Goal: Communication & Community: Answer question/provide support

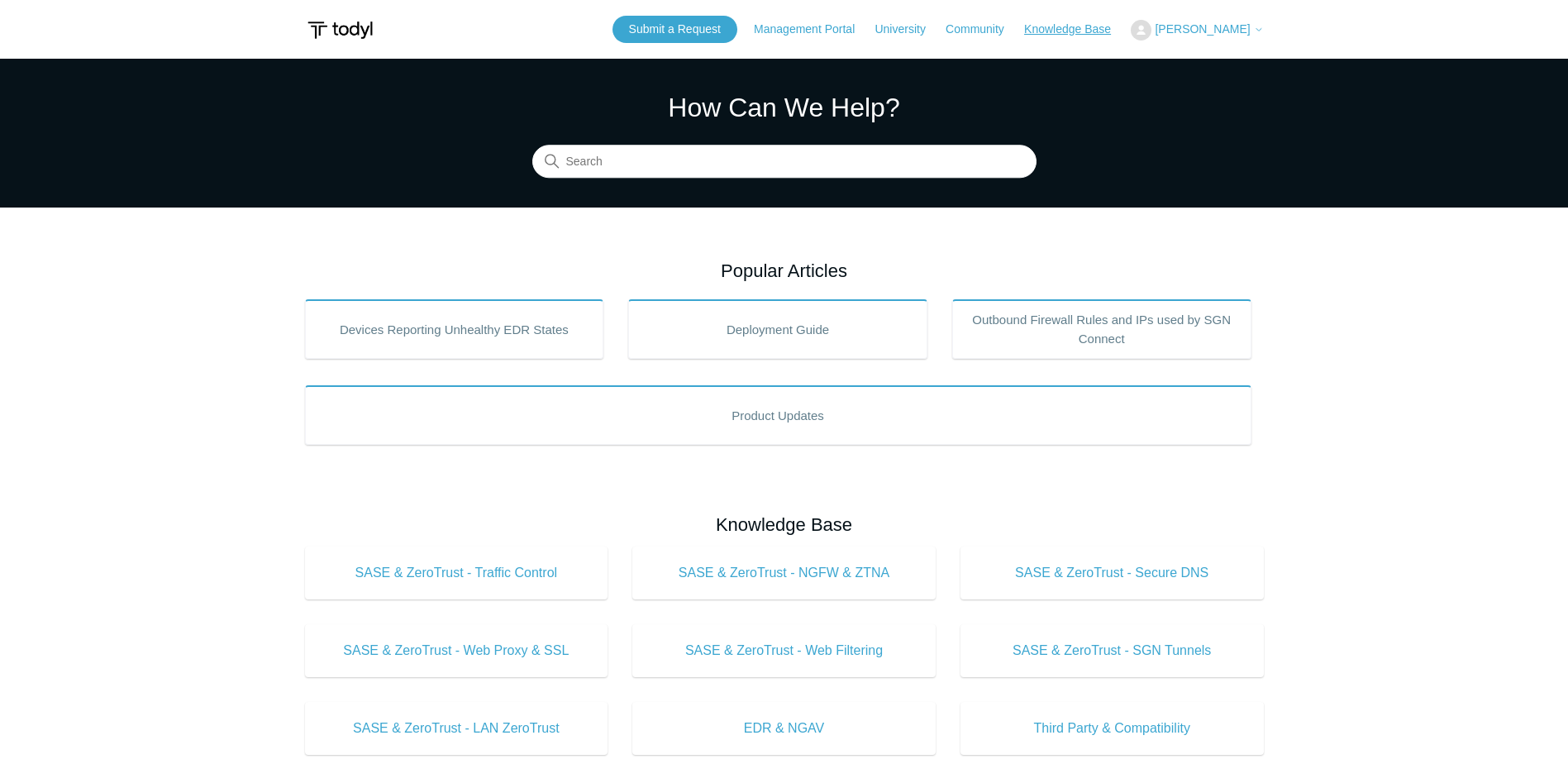
click at [1116, 26] on link "Knowledge Base" at bounding box center [1076, 29] width 103 height 17
click at [1224, 27] on span "[PERSON_NAME]" at bounding box center [1202, 29] width 95 height 13
click at [1241, 69] on link "My Support Requests" at bounding box center [1212, 65] width 161 height 29
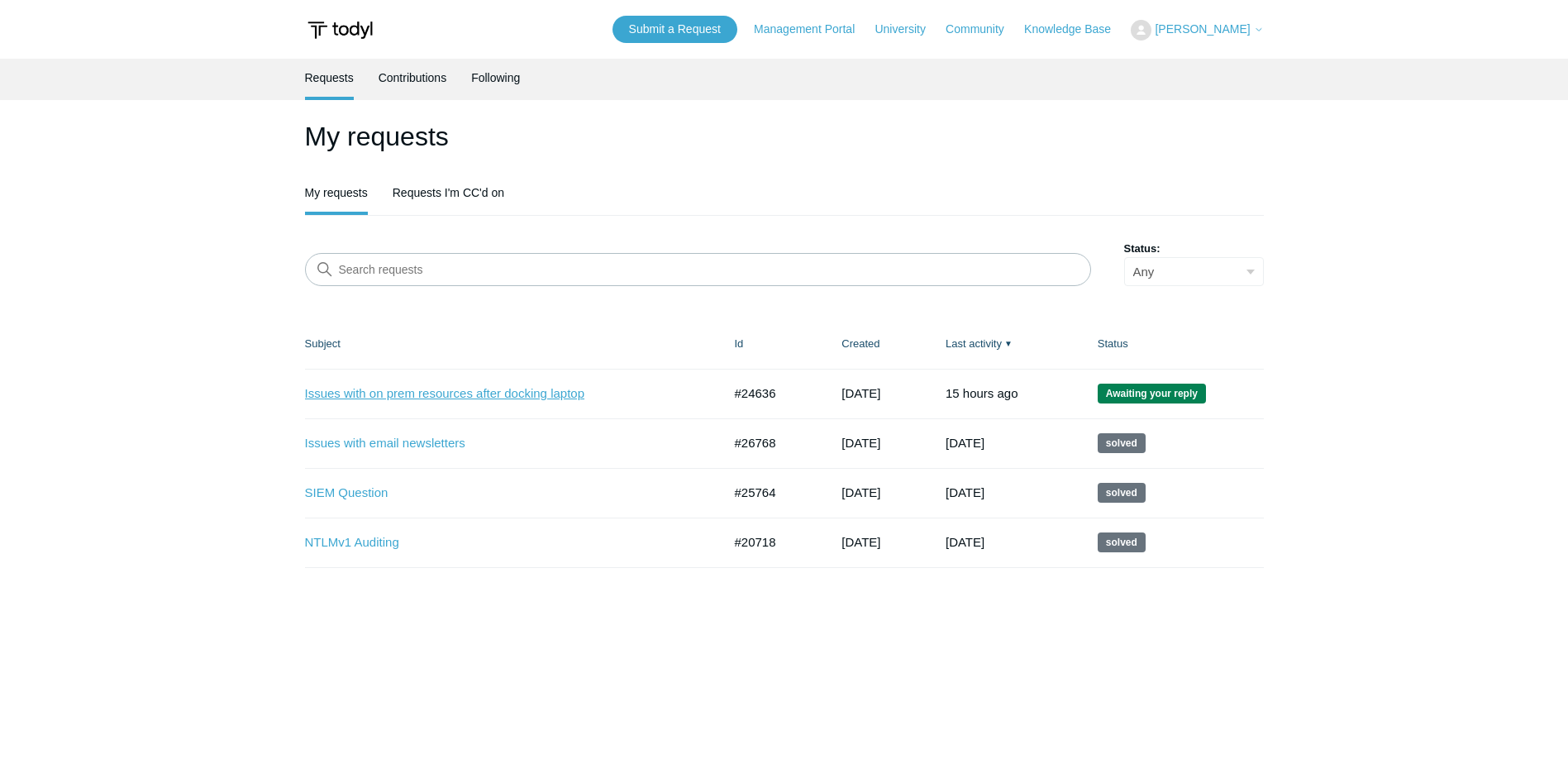
click at [457, 390] on link "Issues with on prem resources after docking laptop" at bounding box center [501, 394] width 393 height 19
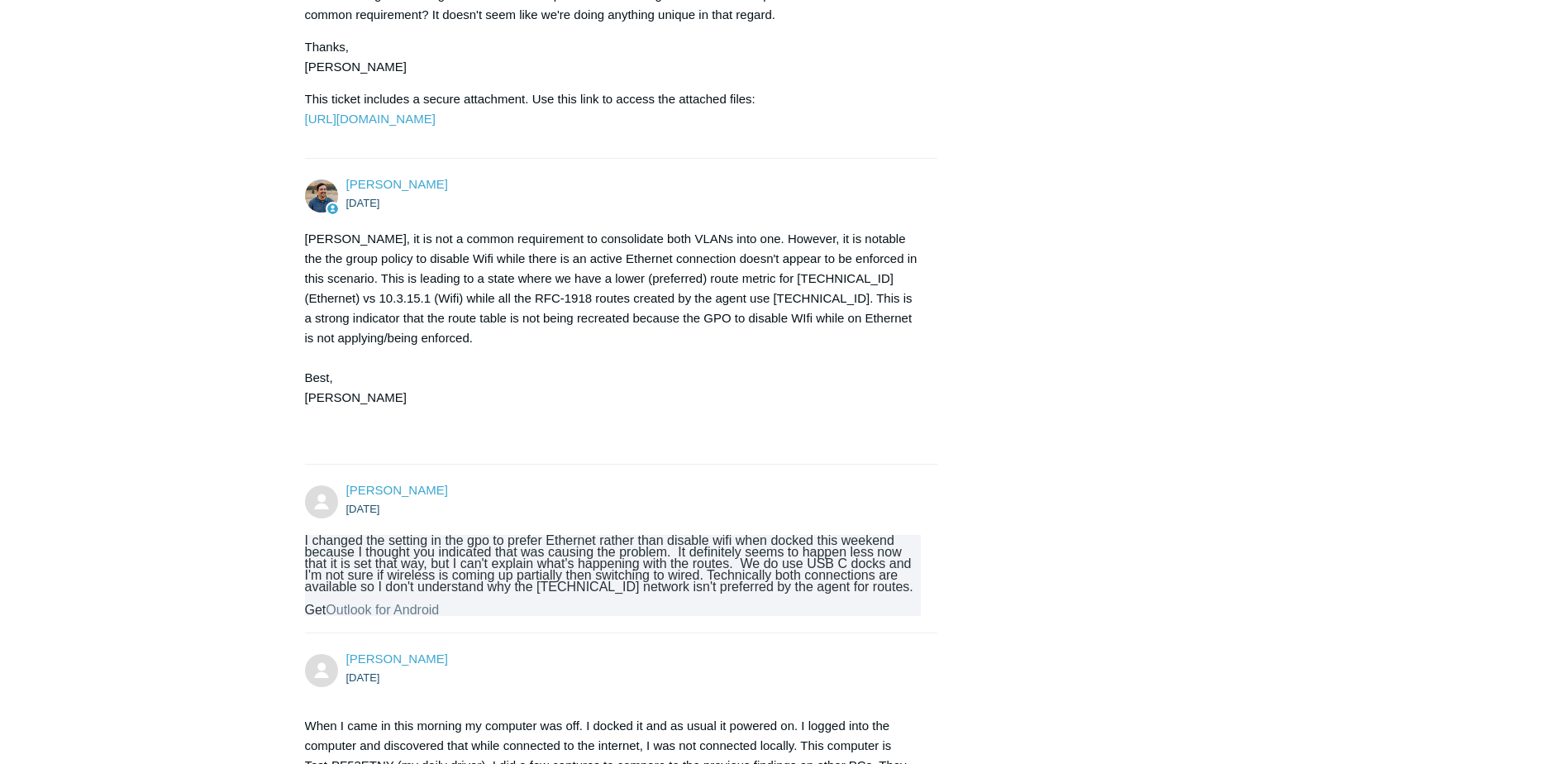
scroll to position [12201, 0]
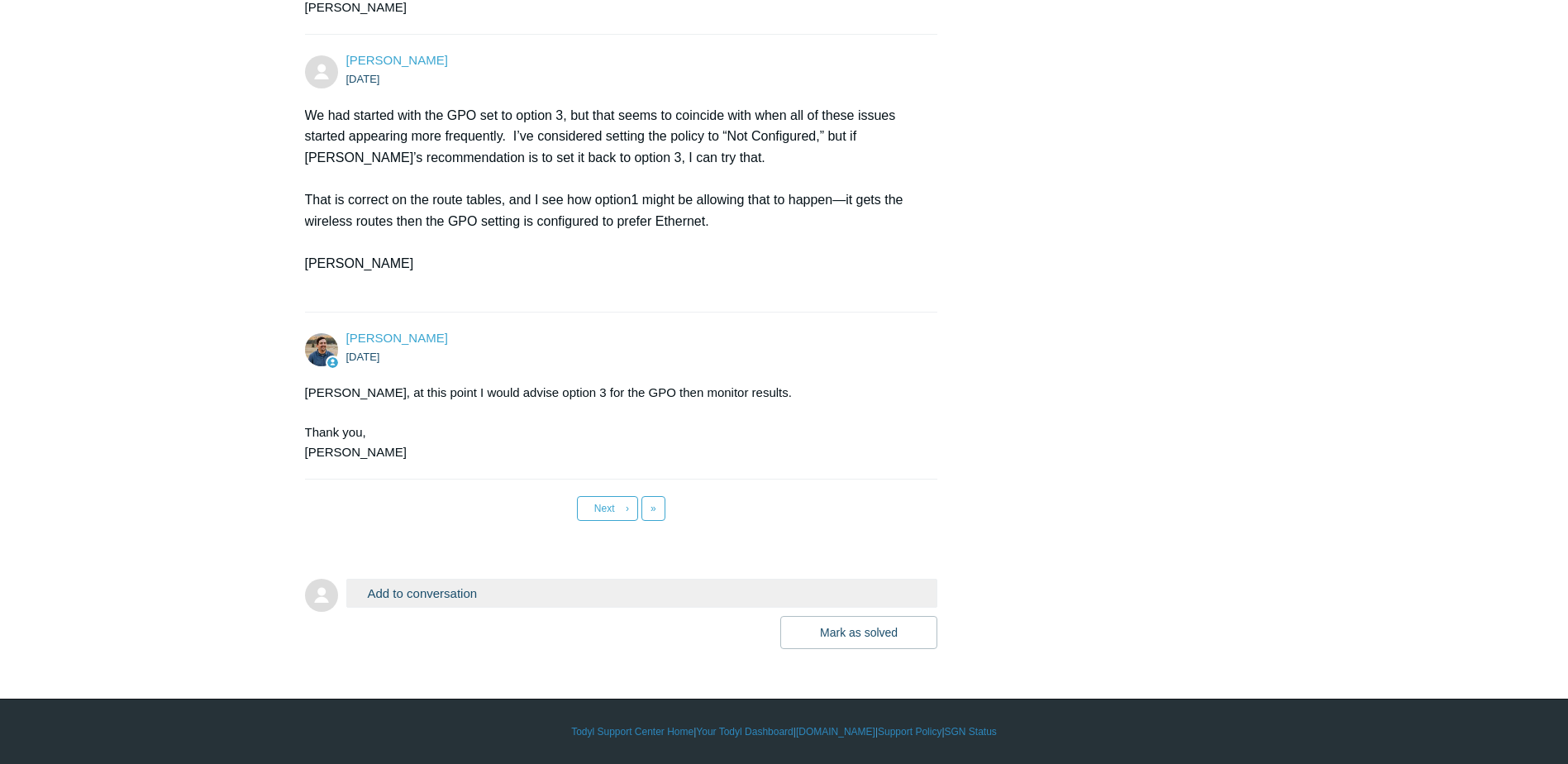
click at [430, 579] on button "Add to conversation" at bounding box center [642, 593] width 592 height 29
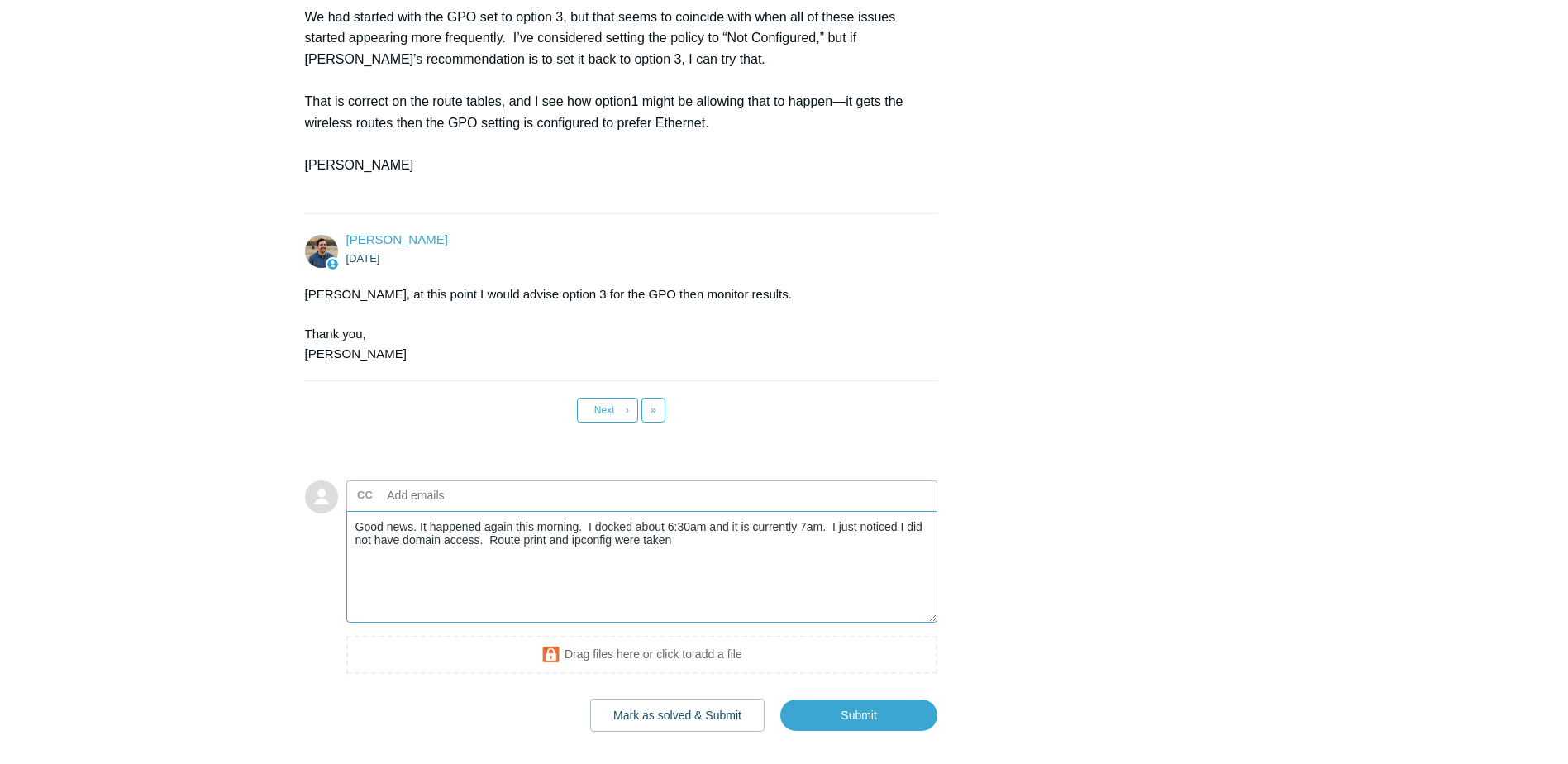
click at [683, 622] on textarea "Good news. It happened again this morning. I docked about 6:30am and it is curr…" at bounding box center [642, 566] width 592 height 111
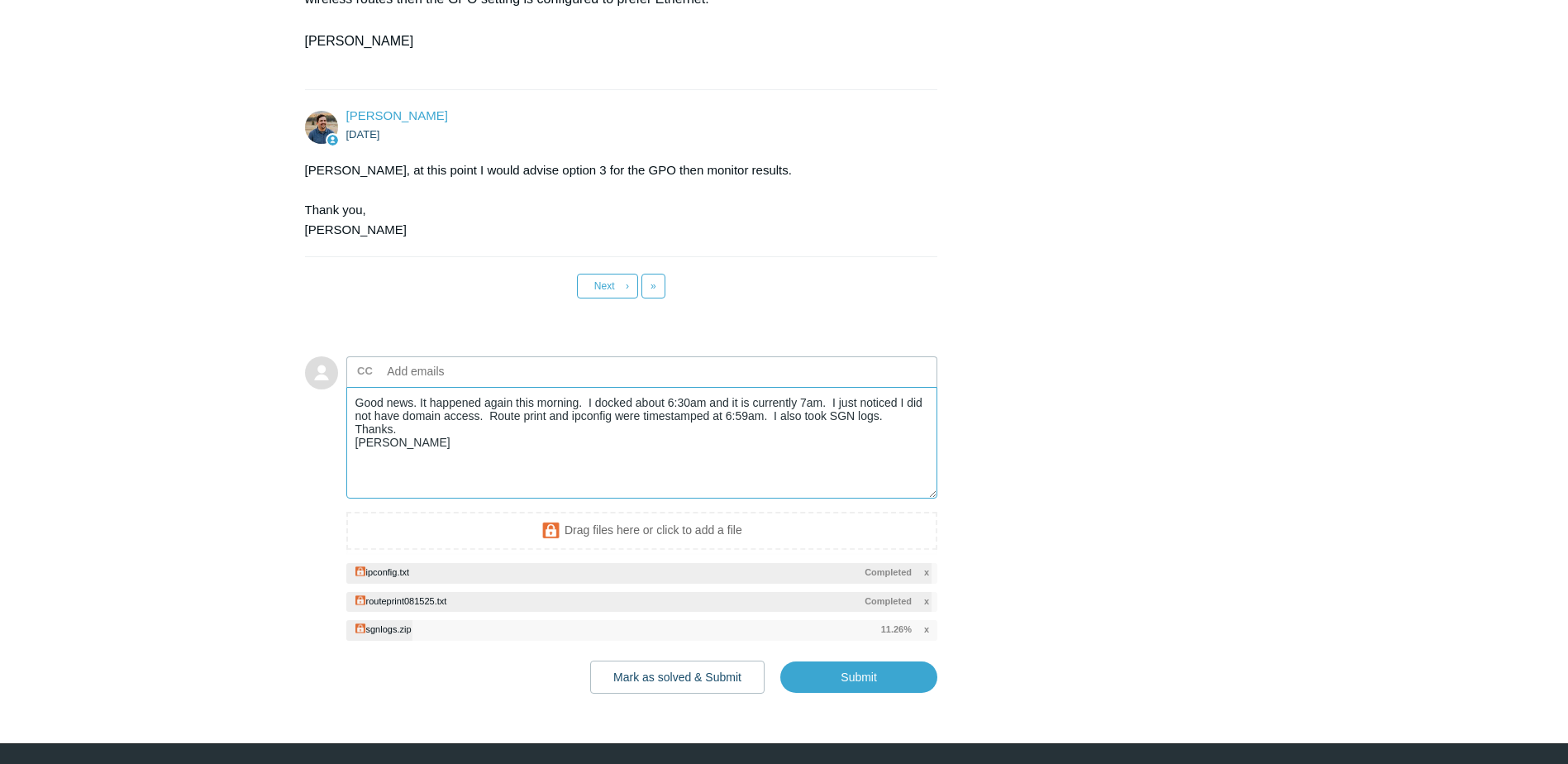
scroll to position [12466, 0]
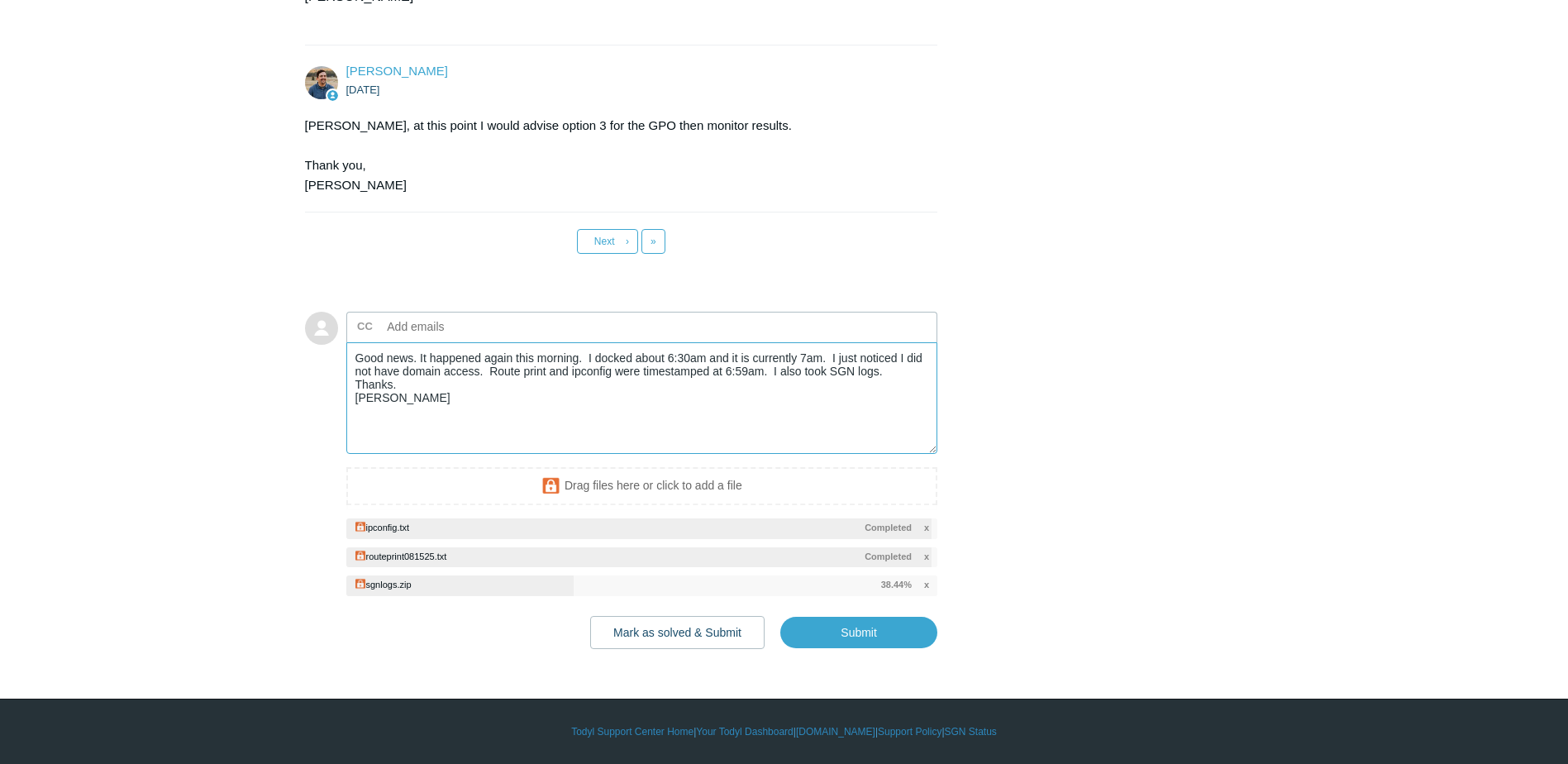
click at [831, 357] on textarea "Good news. It happened again this morning. I docked about 6:30am and it is curr…" at bounding box center [642, 398] width 592 height 111
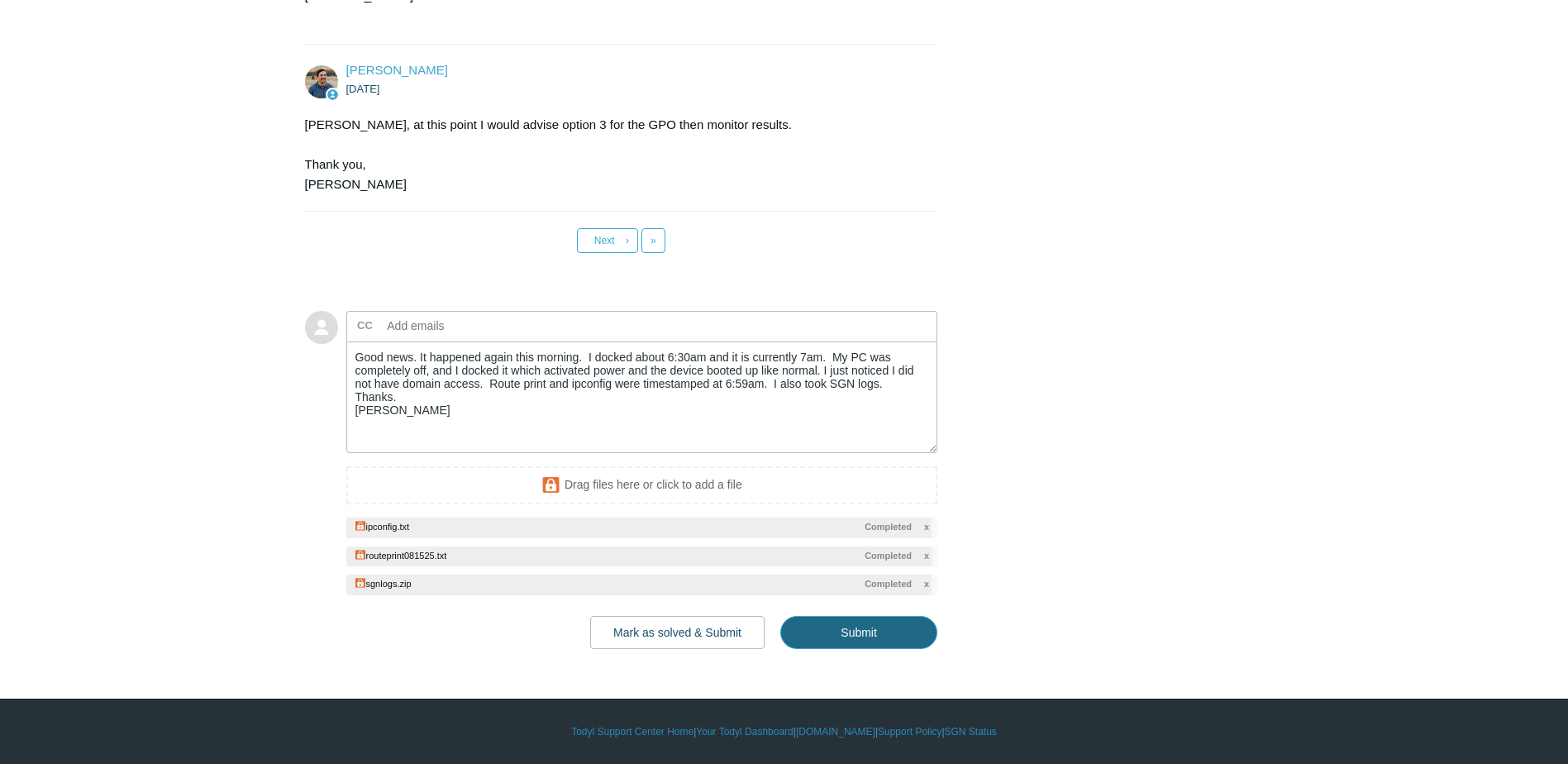
click at [878, 642] on input "Submit" at bounding box center [858, 632] width 157 height 33
type textarea "Good news. It happened again this morning. I docked about 6:30am and it is curr…"
